Goal: Transaction & Acquisition: Purchase product/service

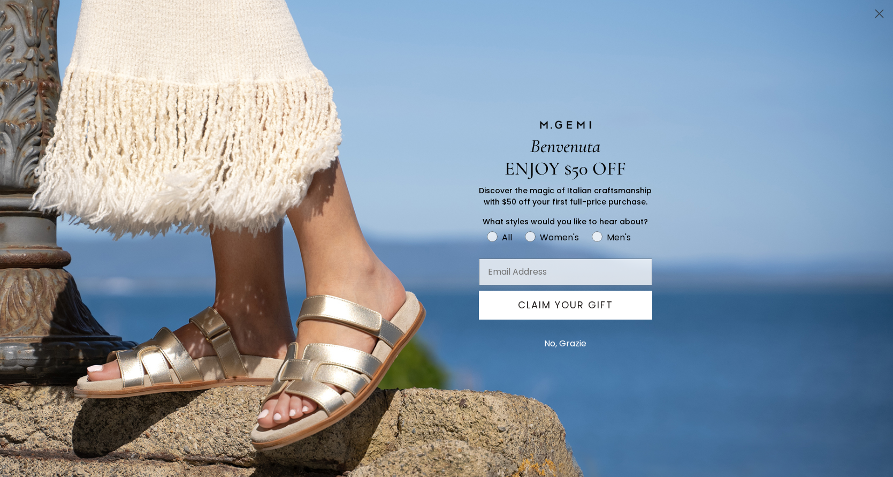
click at [877, 14] on circle "Close dialog" at bounding box center [879, 14] width 18 height 18
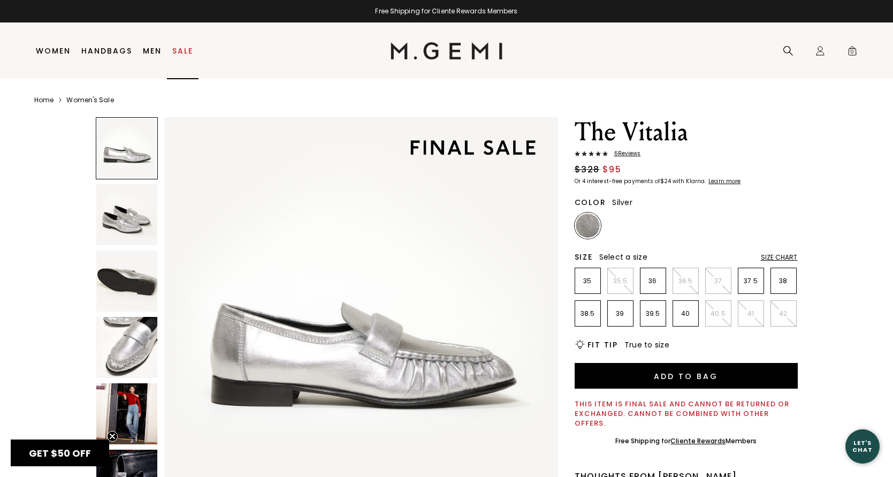
click at [182, 52] on link "Sale" at bounding box center [182, 51] width 21 height 9
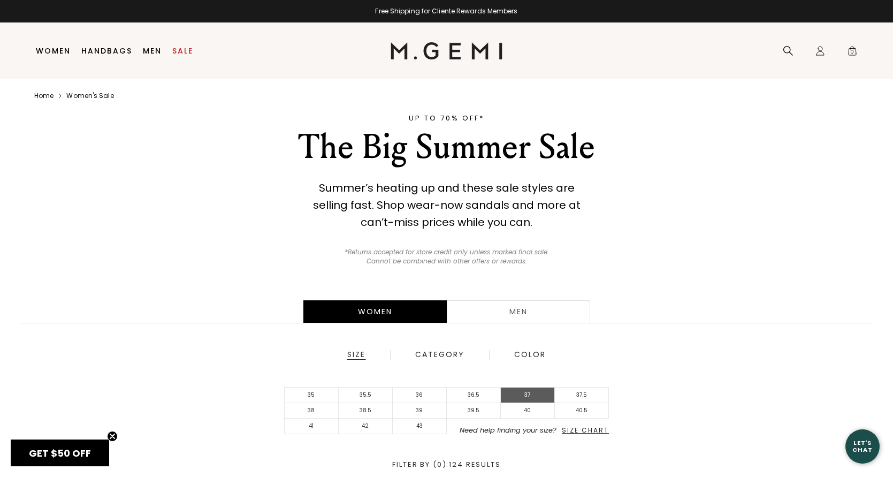
click at [517, 392] on li "37" at bounding box center [528, 395] width 54 height 16
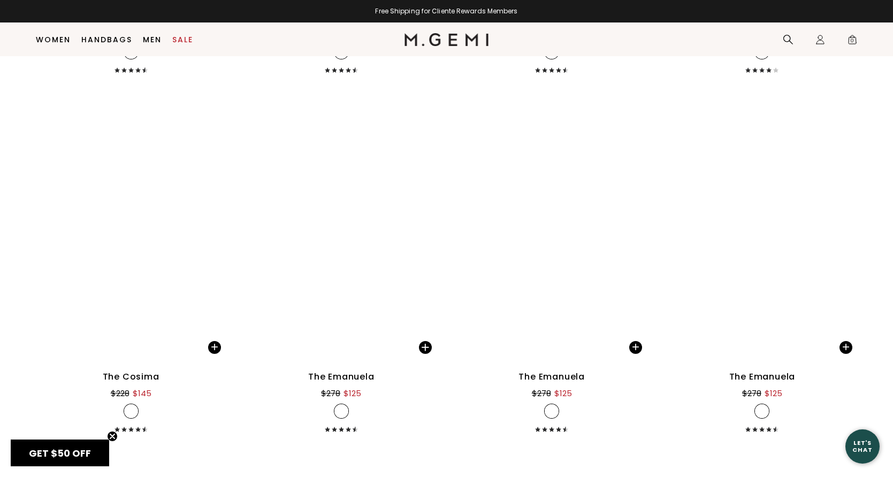
scroll to position [4637, 0]
